Goal: Entertainment & Leisure: Consume media (video, audio)

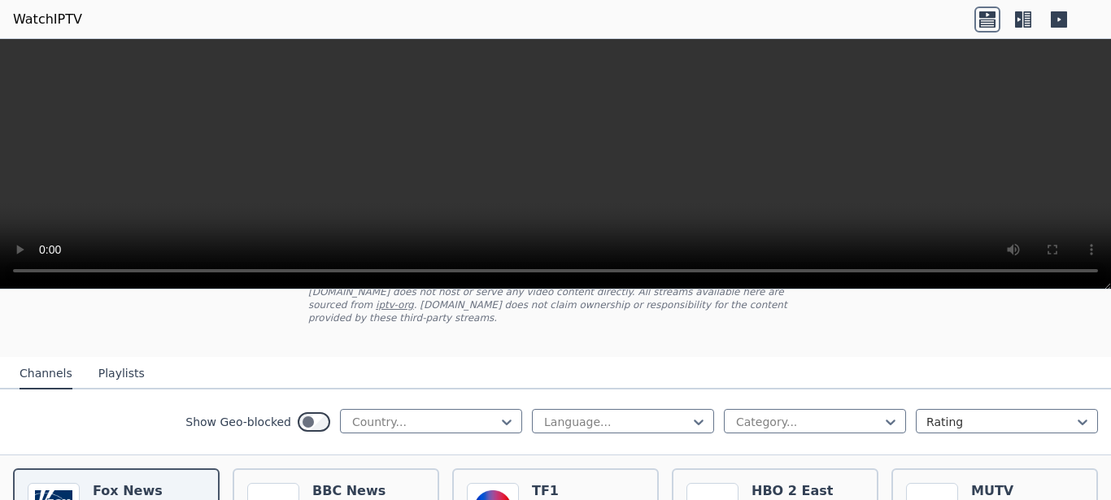
scroll to position [205, 0]
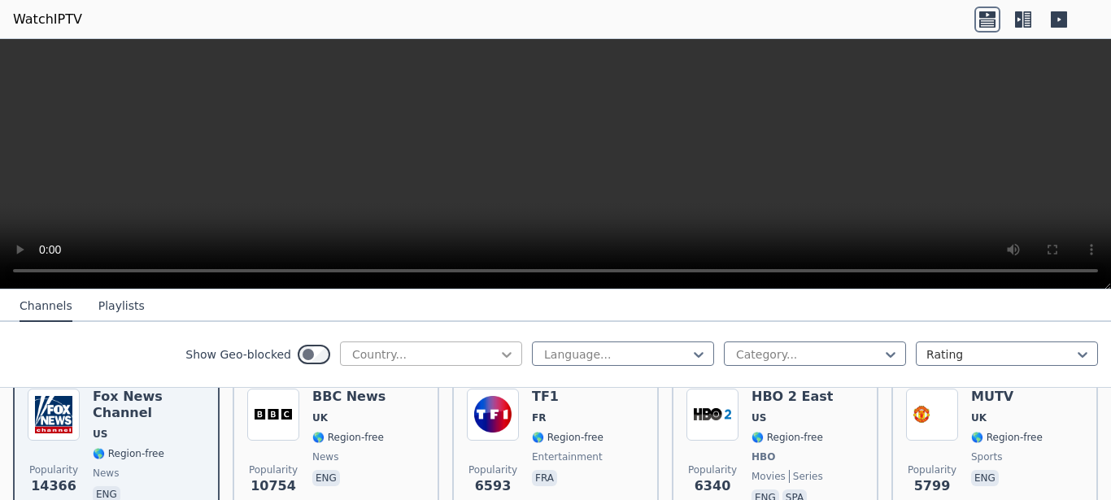
click at [502, 354] on icon at bounding box center [507, 355] width 10 height 6
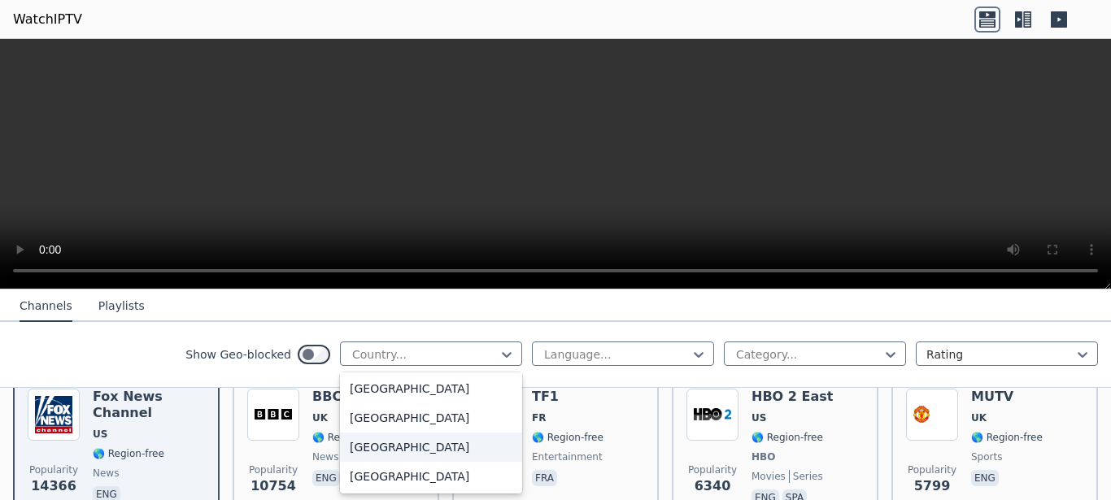
scroll to position [5626, 0]
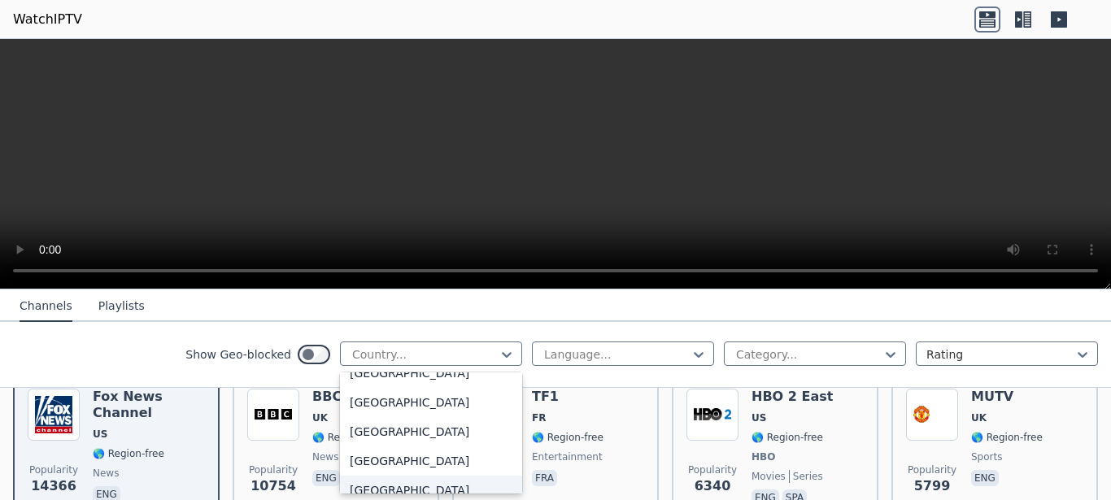
click at [397, 485] on div "[GEOGRAPHIC_DATA]" at bounding box center [431, 490] width 182 height 29
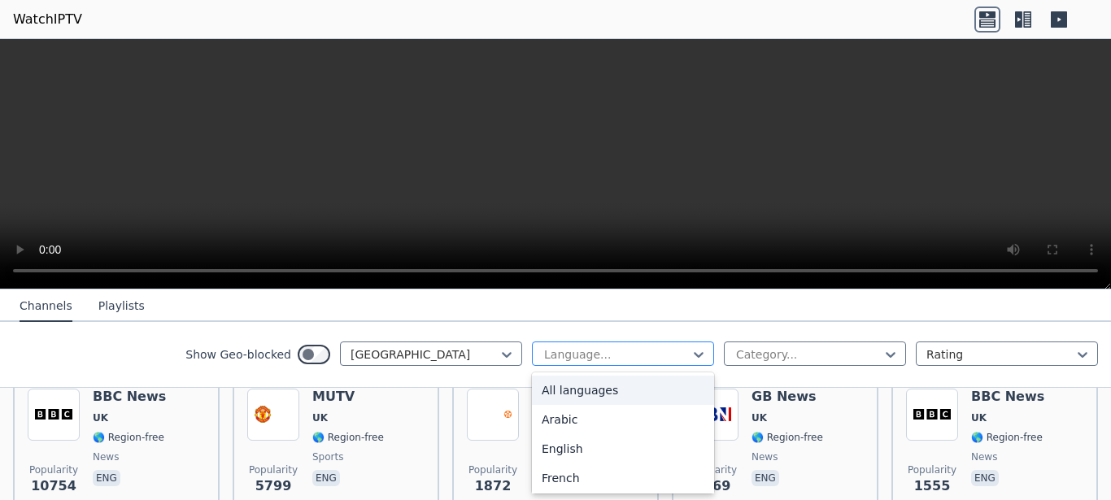
click at [578, 351] on div at bounding box center [617, 355] width 148 height 16
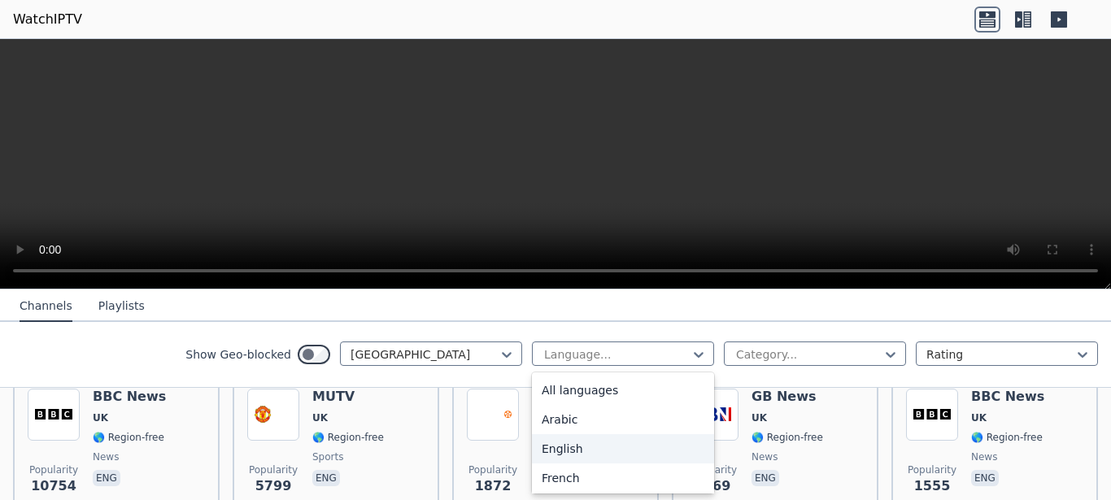
click at [574, 452] on div "English" at bounding box center [623, 448] width 182 height 29
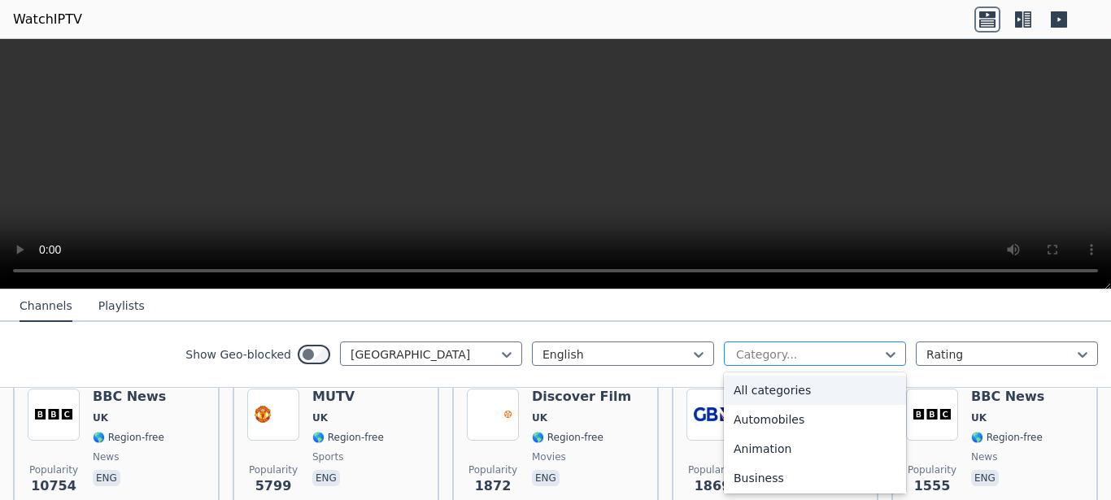
click at [761, 360] on div at bounding box center [809, 355] width 148 height 16
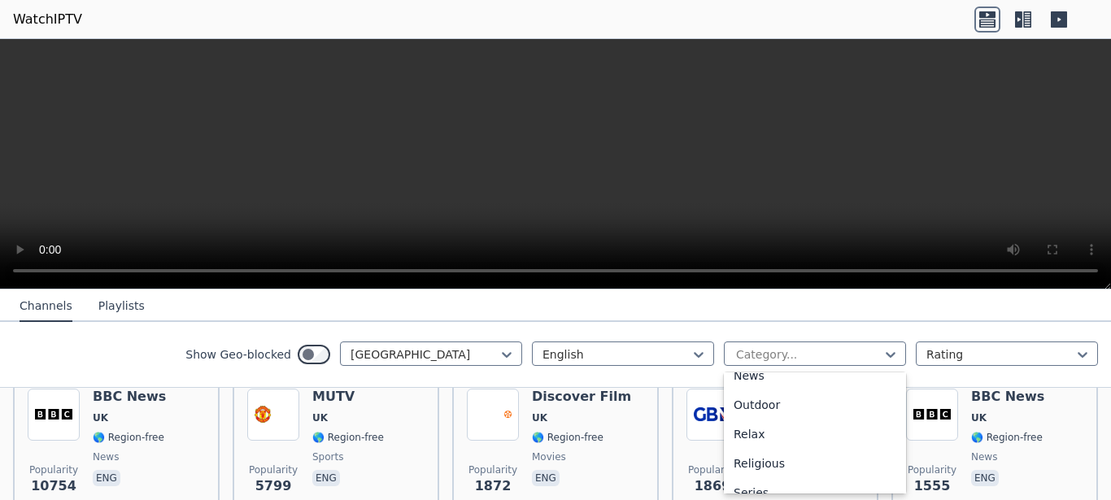
scroll to position [615, 0]
click at [735, 478] on div "Sports" at bounding box center [815, 478] width 182 height 29
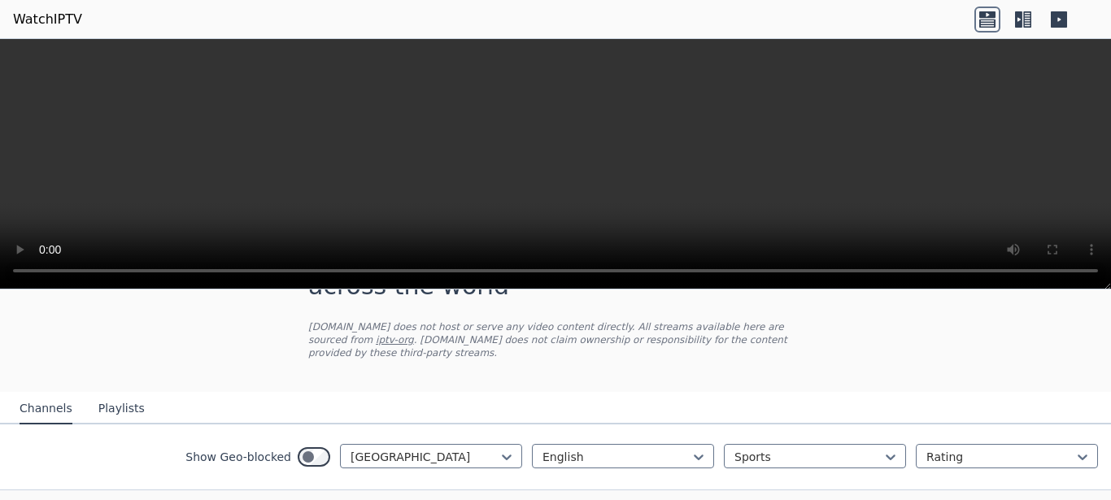
scroll to position [178, 0]
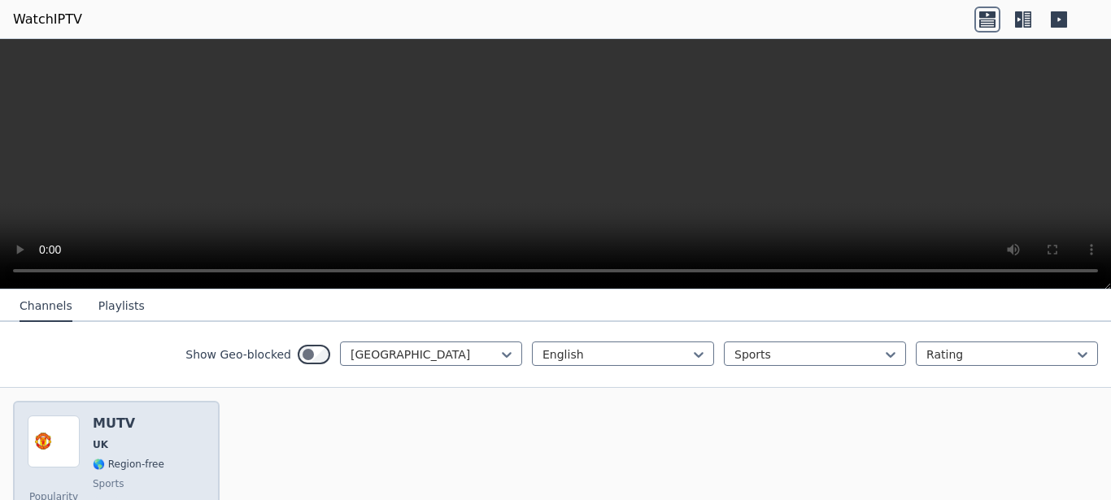
click at [125, 439] on div "MUTV UK 🌎 Region-free sports eng" at bounding box center [129, 474] width 72 height 117
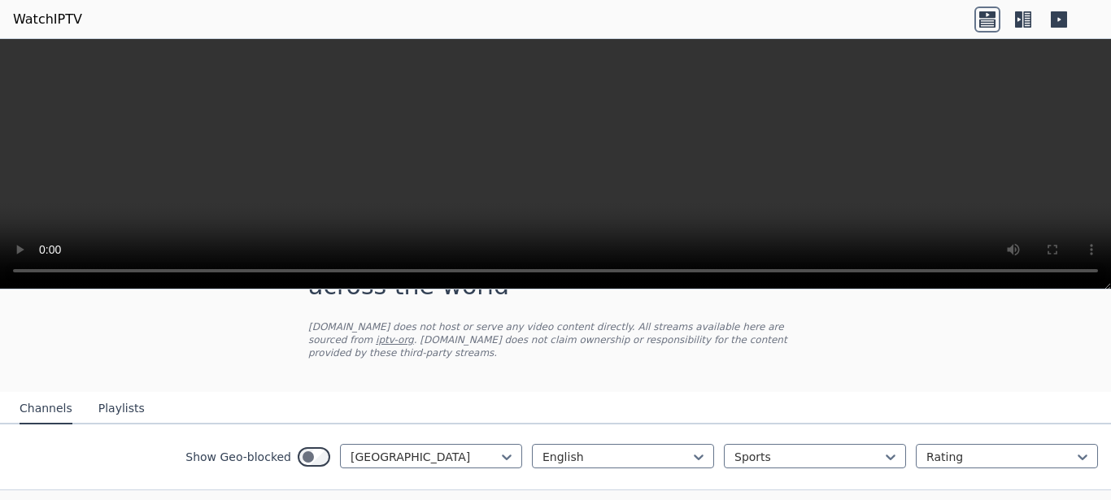
scroll to position [0, 0]
